Goal: Communication & Community: Participate in discussion

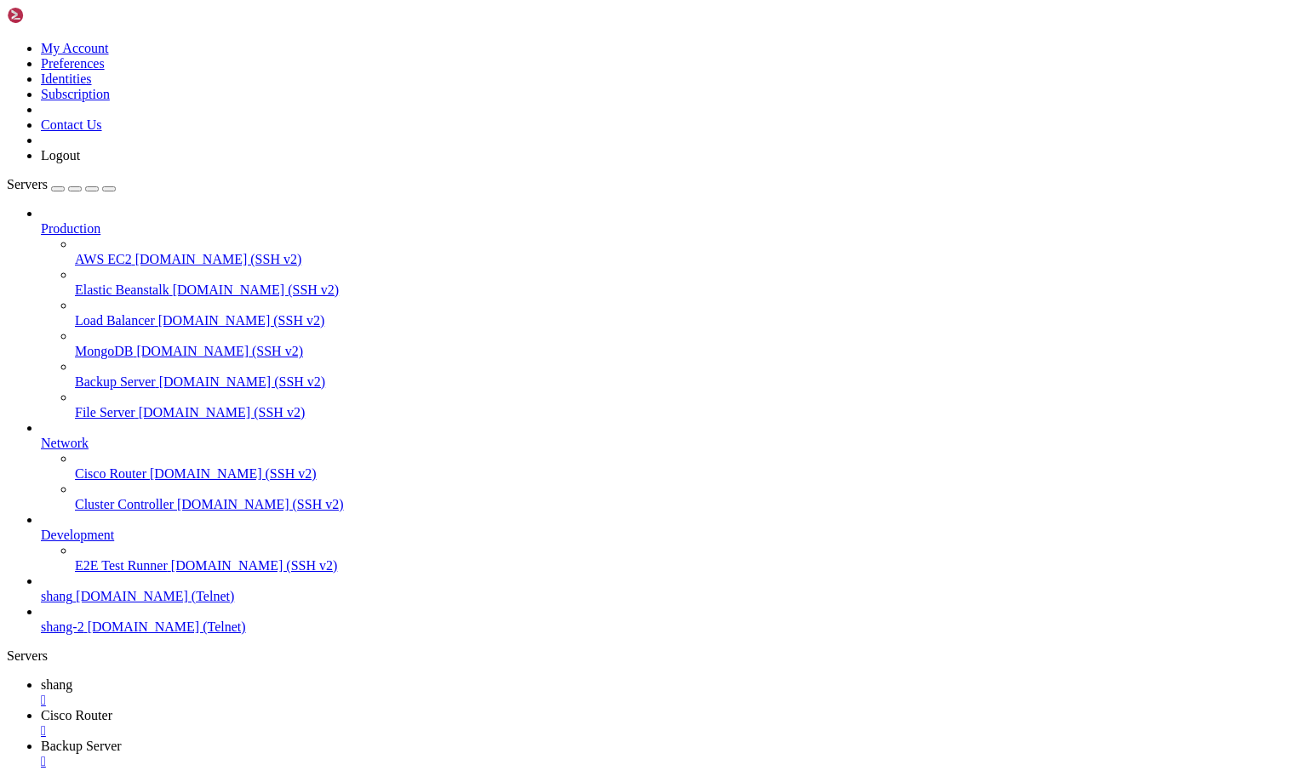
scroll to position [7432, 0]
click at [72, 678] on span "shang" at bounding box center [57, 685] width 32 height 14
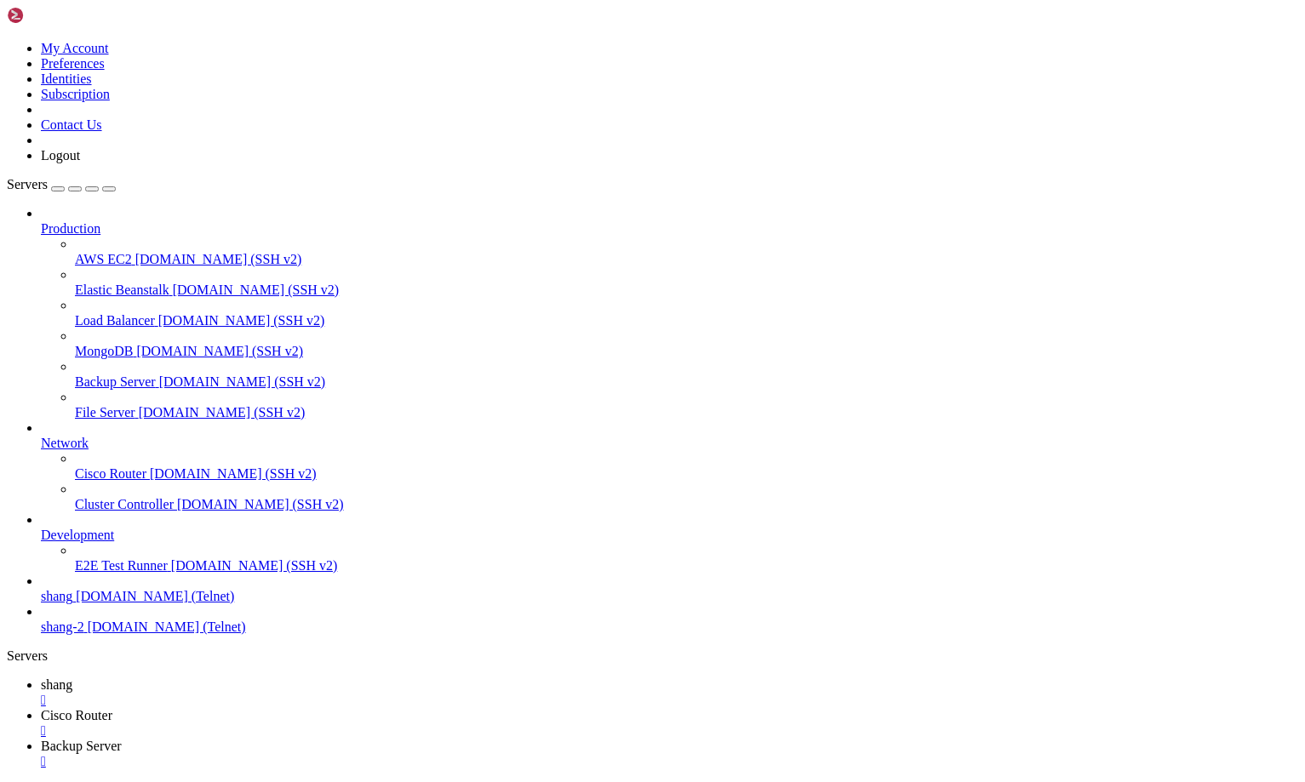
scroll to position [8314, 0]
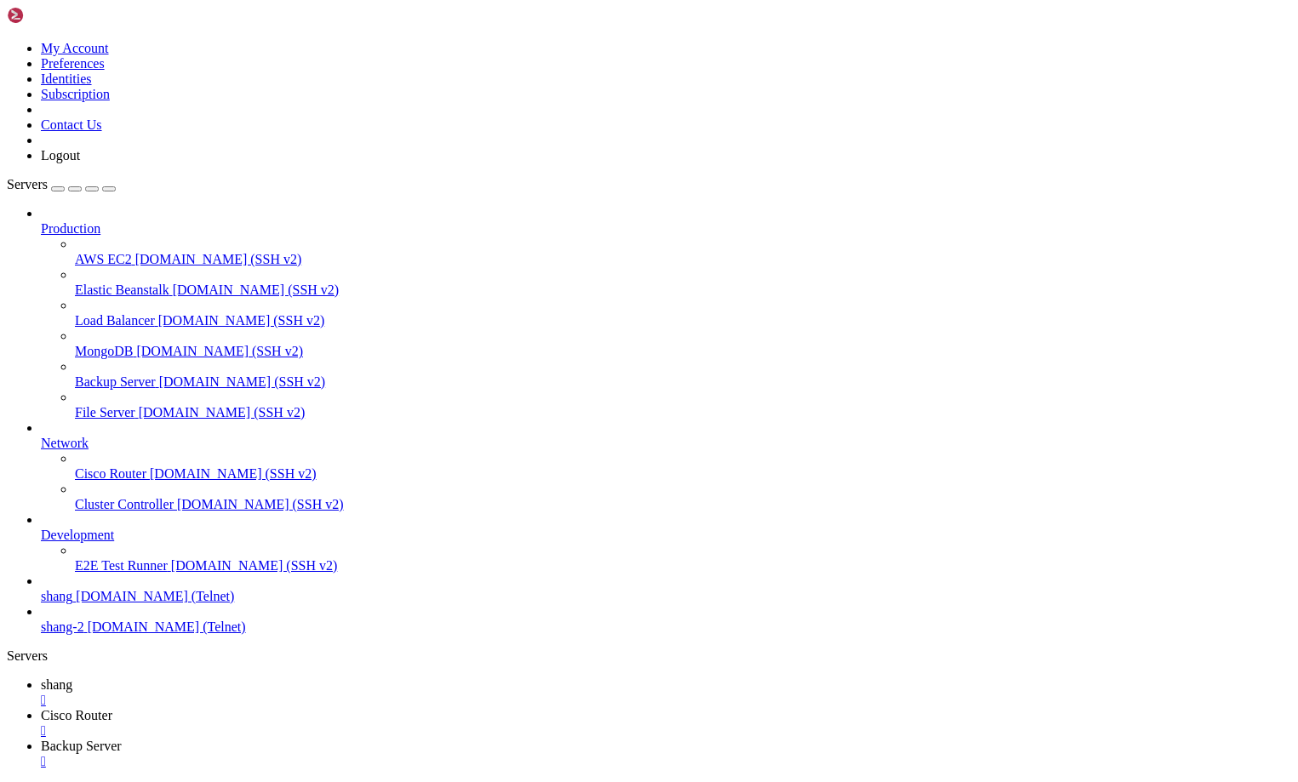
drag, startPoint x: 99, startPoint y: 1400, endPoint x: 14, endPoint y: 1400, distance: 85.1
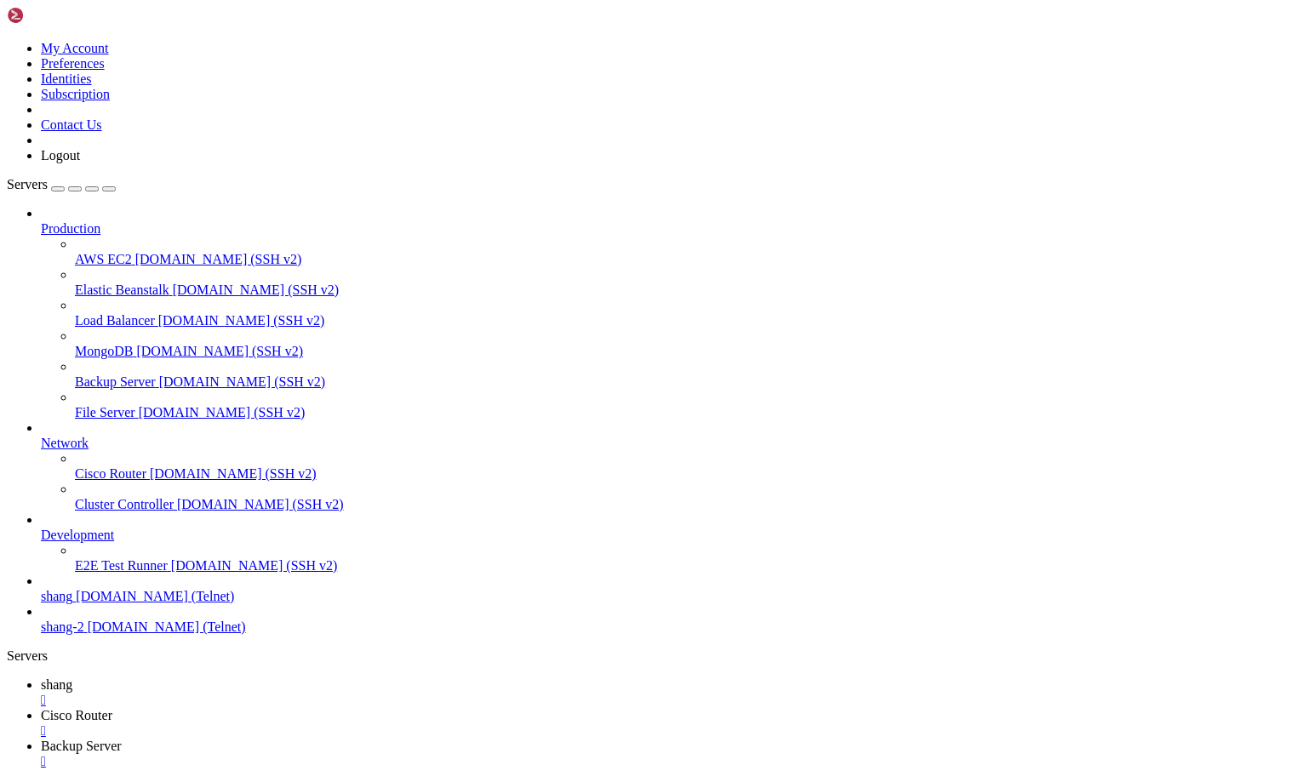
drag, startPoint x: 203, startPoint y: 1169, endPoint x: 893, endPoint y: 1171, distance: 690.5
